Goal: Feedback & Contribution: Leave review/rating

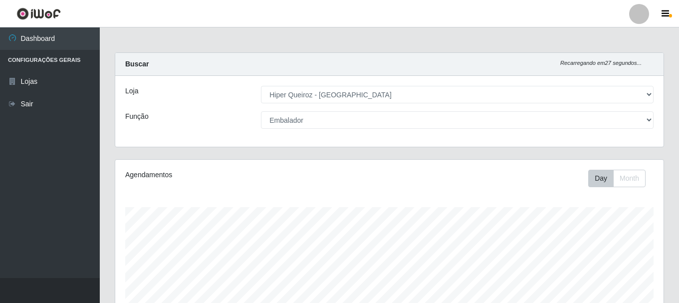
select select "513"
select select "1"
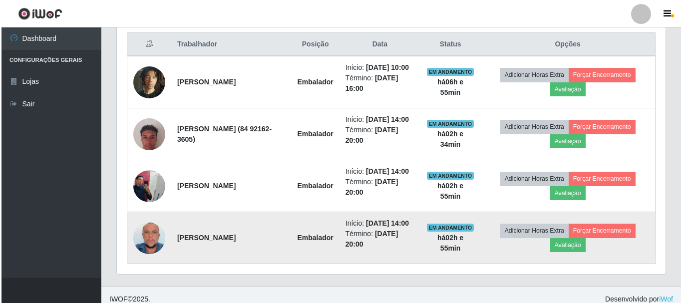
scroll to position [382, 0]
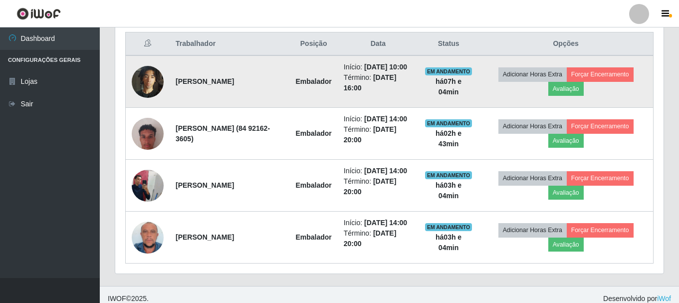
click at [502, 93] on td "Adicionar Horas Extra Forçar Encerramento Avaliação" at bounding box center [566, 81] width 175 height 52
click at [567, 88] on button "Avaliação" at bounding box center [566, 89] width 35 height 14
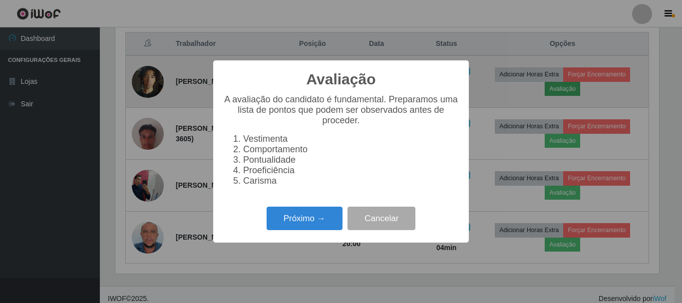
scroll to position [207, 544]
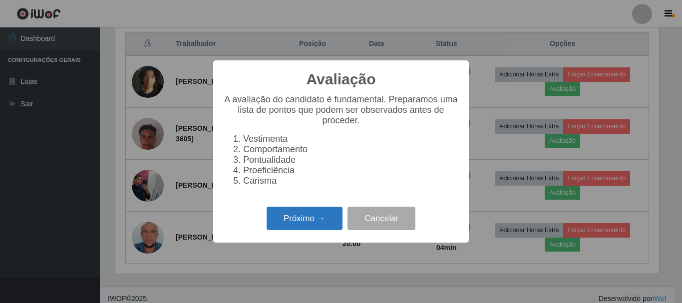
click at [321, 225] on button "Próximo →" at bounding box center [305, 218] width 76 height 23
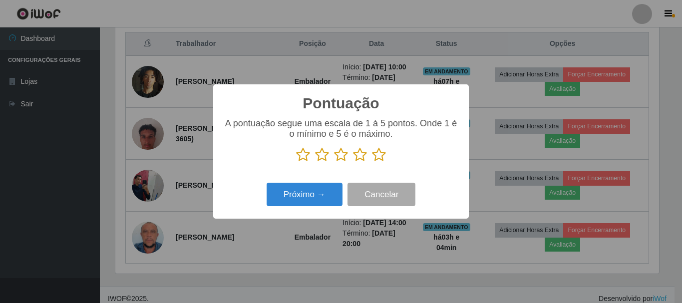
click at [323, 160] on icon at bounding box center [322, 154] width 14 height 15
click at [315, 162] on input "radio" at bounding box center [315, 162] width 0 height 0
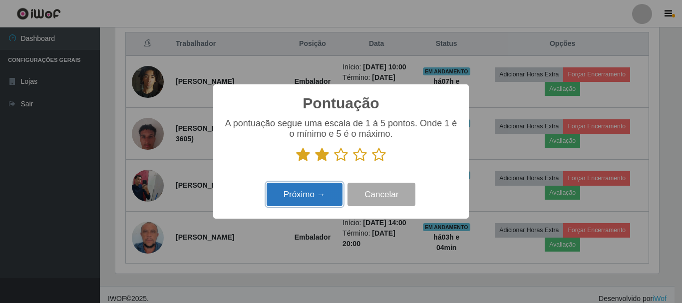
click at [319, 195] on button "Próximo →" at bounding box center [305, 194] width 76 height 23
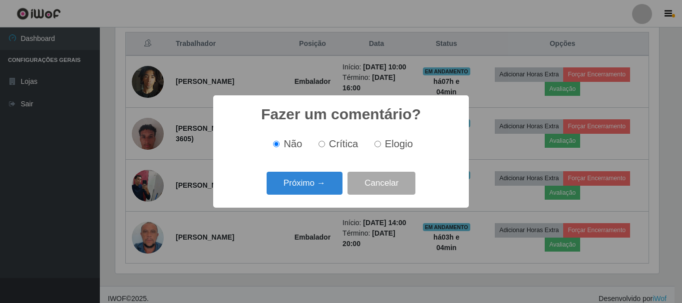
click at [334, 148] on span "Crítica" at bounding box center [343, 143] width 29 height 11
click at [325, 147] on input "Crítica" at bounding box center [321, 144] width 6 height 6
radio input "true"
click at [319, 184] on button "Próximo →" at bounding box center [305, 183] width 76 height 23
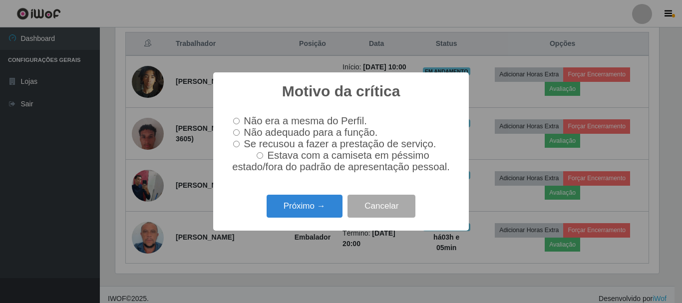
click at [246, 149] on span "Se recusou a fazer a prestação de serviço." at bounding box center [340, 143] width 192 height 11
click at [240, 147] on input "Se recusou a fazer a prestação de serviço." at bounding box center [236, 144] width 6 height 6
radio input "true"
click at [315, 208] on button "Próximo →" at bounding box center [305, 206] width 76 height 23
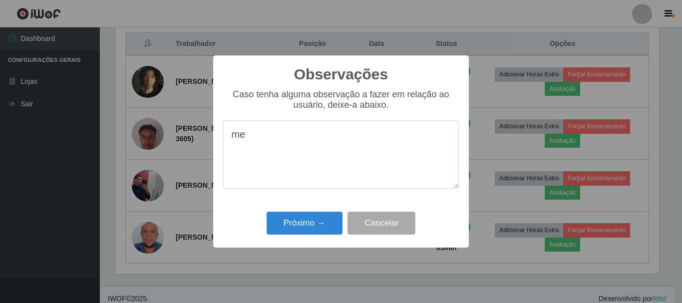
type textarea "m"
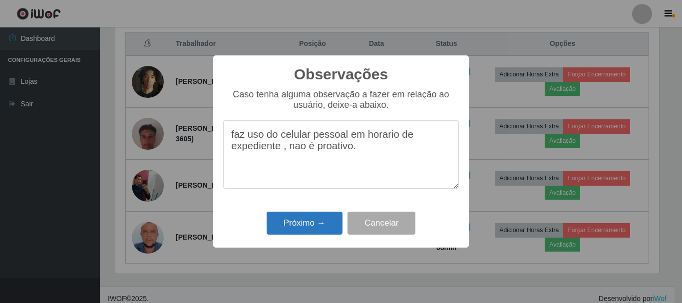
type textarea "faz uso do celular pessoal em horario de expediente , nao é proativo."
click at [310, 219] on button "Próximo →" at bounding box center [305, 223] width 76 height 23
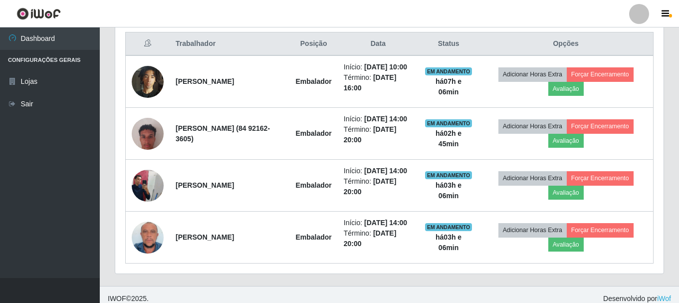
scroll to position [207, 549]
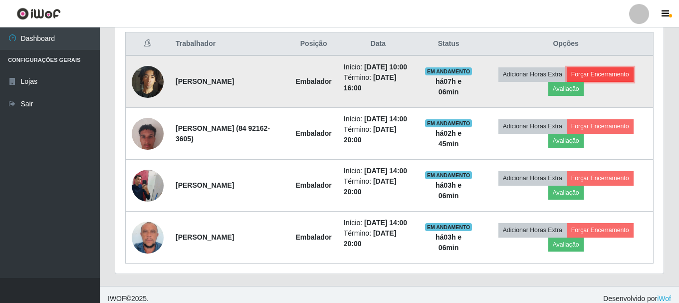
click at [616, 73] on button "Forçar Encerramento" at bounding box center [600, 74] width 67 height 14
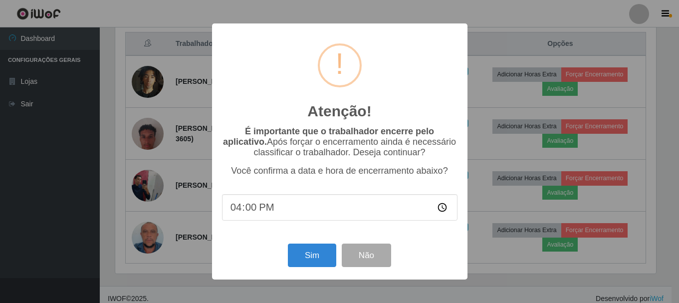
scroll to position [207, 544]
click at [319, 248] on button "Sim" at bounding box center [313, 255] width 48 height 23
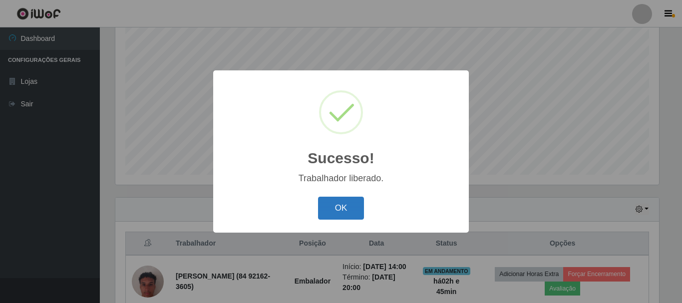
click at [341, 203] on button "OK" at bounding box center [341, 208] width 46 height 23
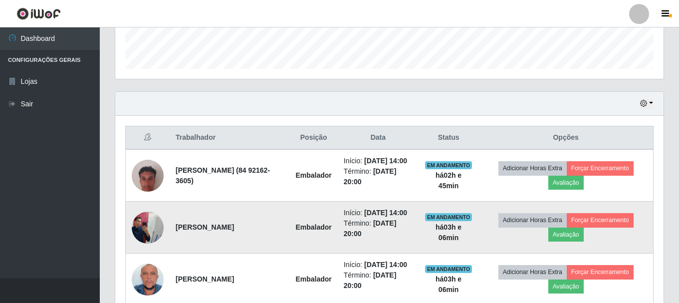
scroll to position [338, 0]
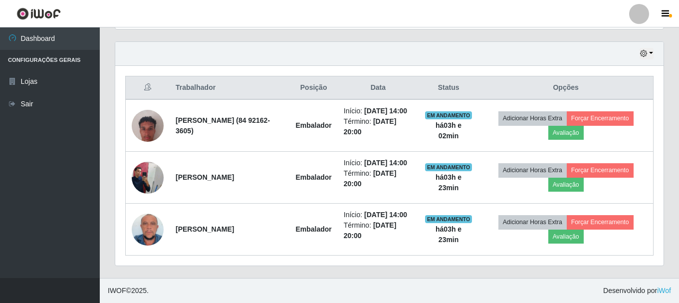
drag, startPoint x: 411, startPoint y: 282, endPoint x: 399, endPoint y: 280, distance: 12.1
